Goal: Task Accomplishment & Management: Complete application form

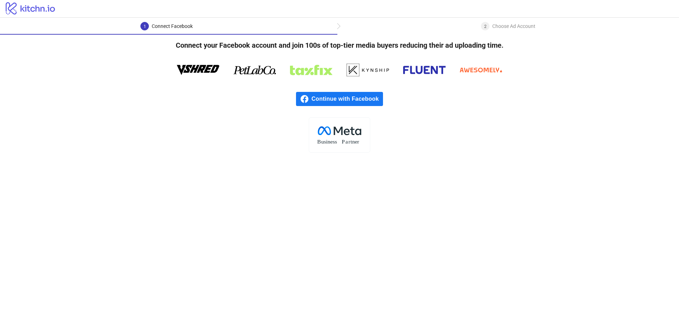
click at [341, 98] on span "Continue with Facebook" at bounding box center [347, 99] width 71 height 14
click at [198, 70] on icon at bounding box center [198, 70] width 42 height 10
